Goal: Task Accomplishment & Management: Use online tool/utility

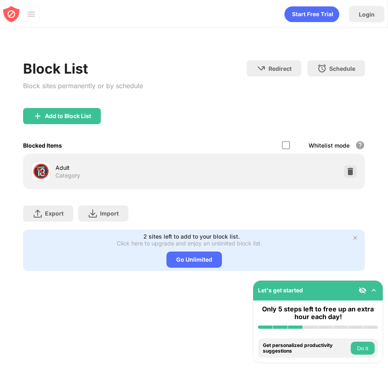
click at [75, 125] on div "Add to Block List" at bounding box center [193, 122] width 341 height 29
click at [76, 115] on div "Add to Block List" at bounding box center [68, 116] width 46 height 6
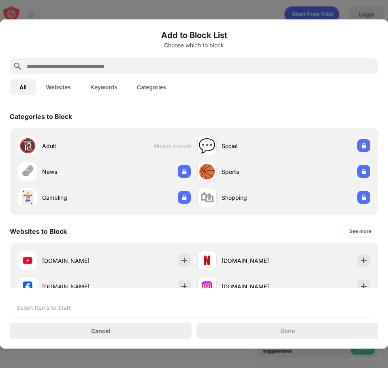
click at [98, 68] on input "text" at bounding box center [200, 67] width 349 height 10
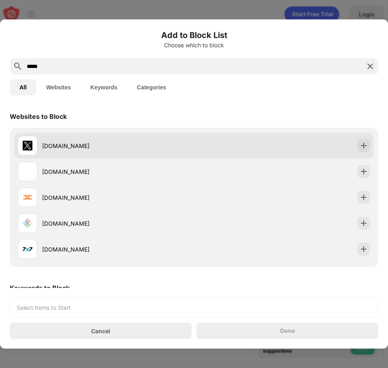
type input "*****"
click at [83, 151] on div "[DOMAIN_NAME]" at bounding box center [106, 145] width 176 height 19
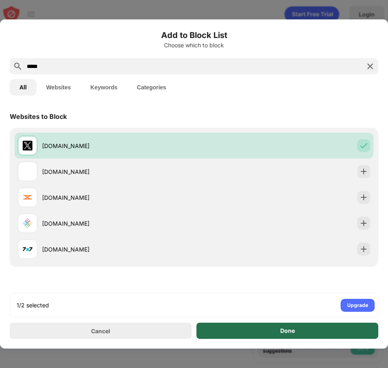
click at [283, 334] on div "Done" at bounding box center [287, 331] width 15 height 6
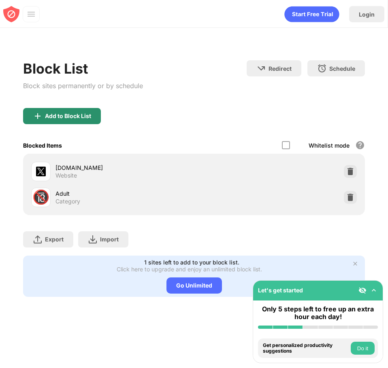
click at [138, 111] on div "Add to Block List" at bounding box center [193, 122] width 341 height 29
